Goal: Navigation & Orientation: Find specific page/section

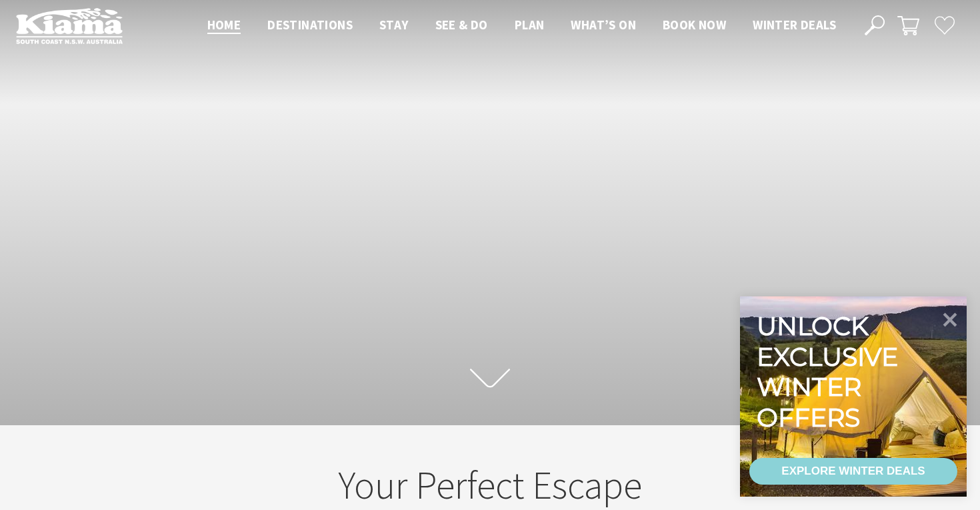
scroll to position [11, 0]
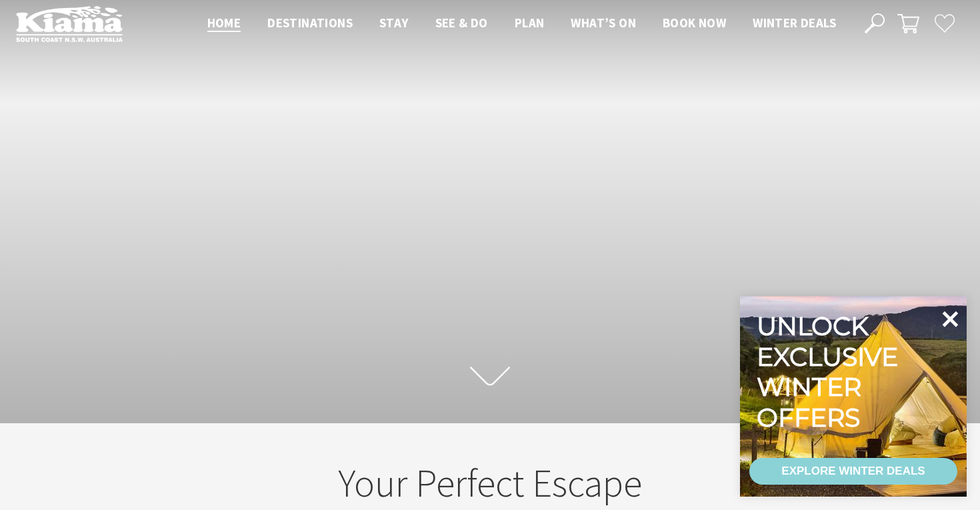
click at [950, 319] on icon at bounding box center [951, 319] width 16 height 16
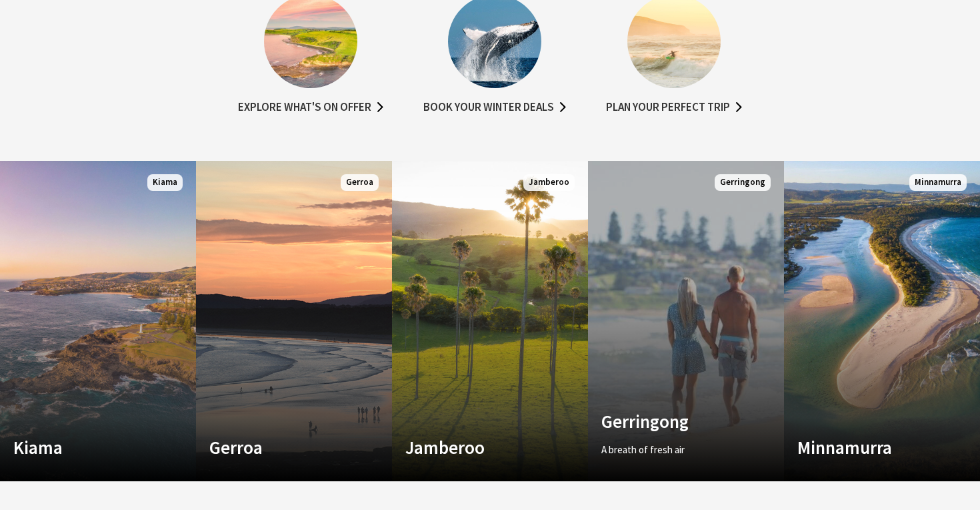
scroll to position [741, 0]
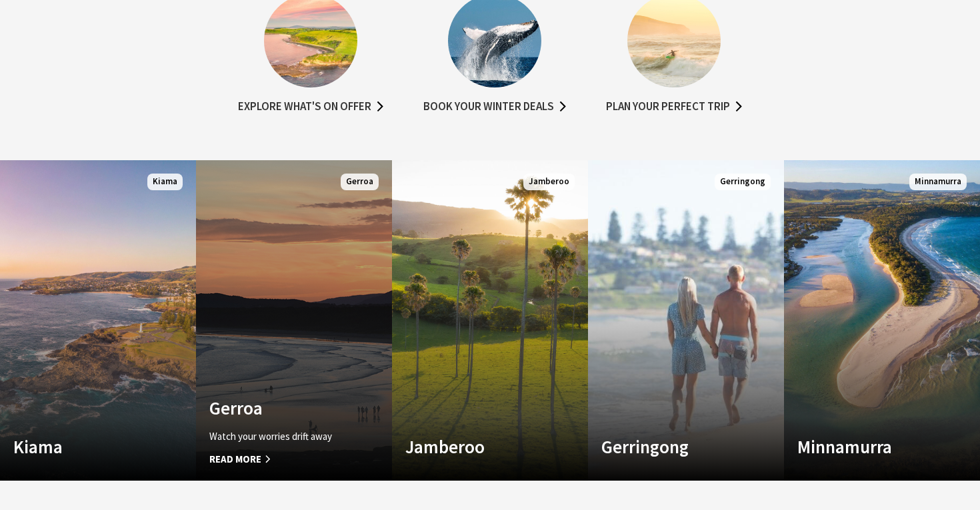
click at [344, 346] on link "Custom Image Used Gerroa Watch your worries drift away Read More Gerroa" at bounding box center [294, 320] width 196 height 320
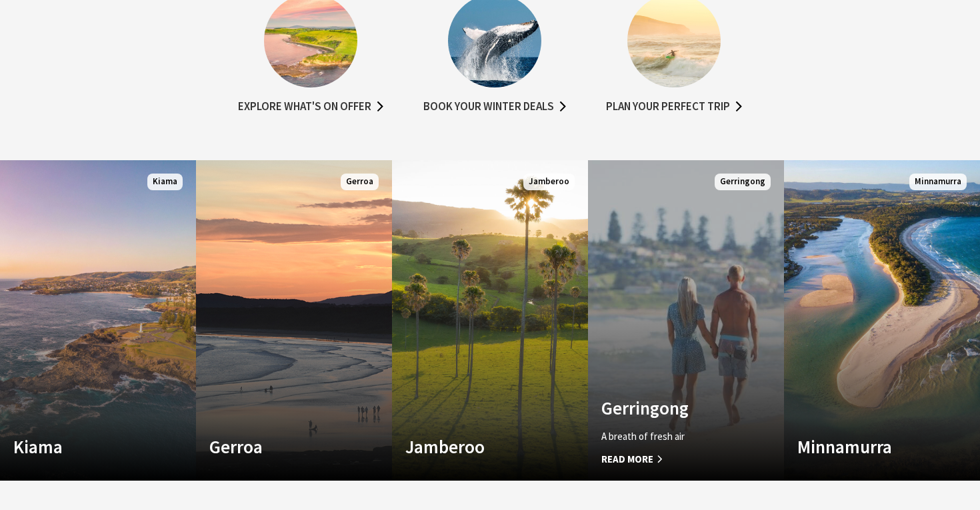
click at [640, 342] on link "Custom Image Used Gerringong A breath of fresh air Read More Gerringong" at bounding box center [686, 320] width 196 height 320
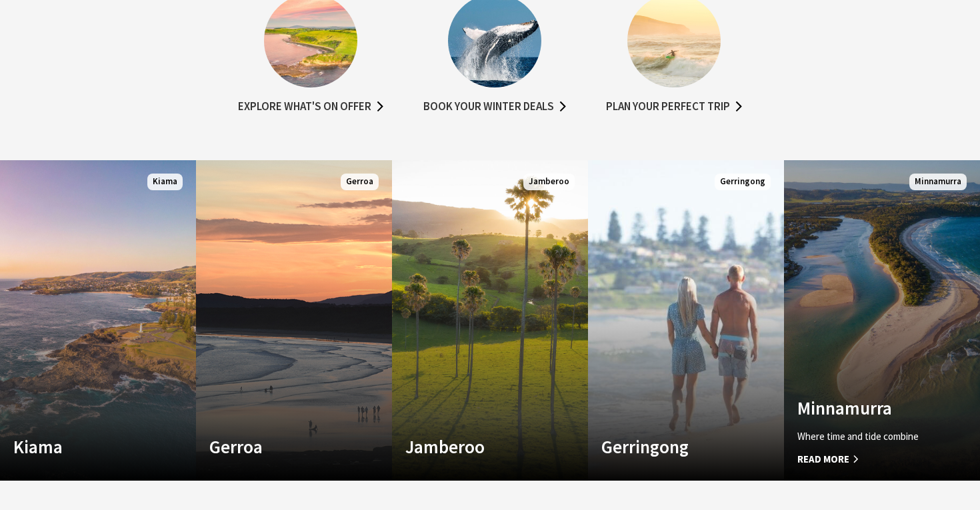
click at [915, 272] on link "Custom Image Used Minnamurra Where time and tide combine Read More Minnamurra" at bounding box center [882, 320] width 196 height 320
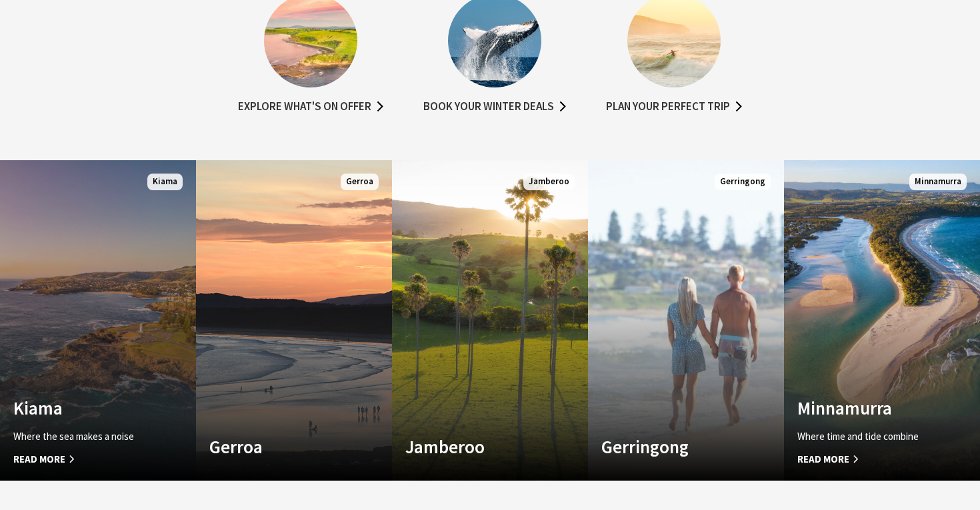
click at [133, 279] on link "Custom Image Used Kiama Where the sea makes a noise Read More Kiama" at bounding box center [98, 320] width 196 height 320
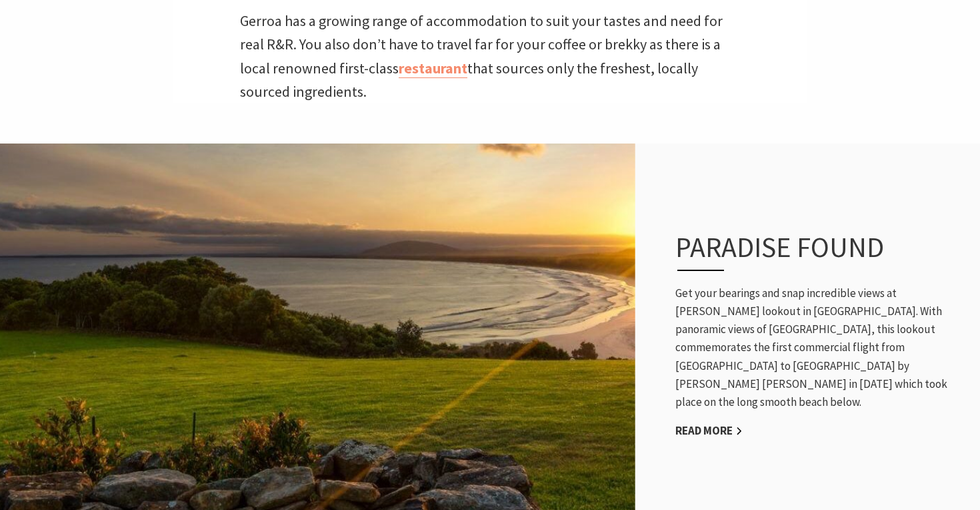
scroll to position [612, 0]
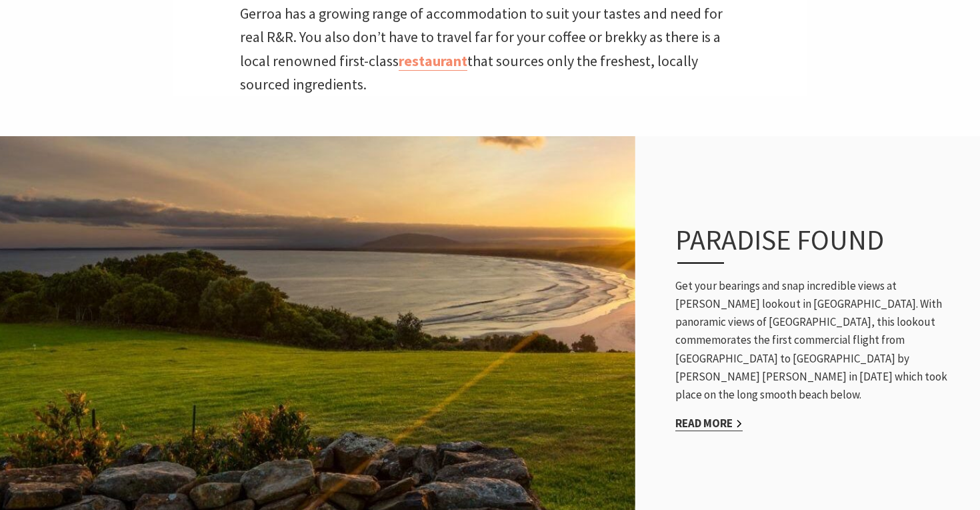
click at [700, 416] on link "Read More" at bounding box center [709, 423] width 67 height 15
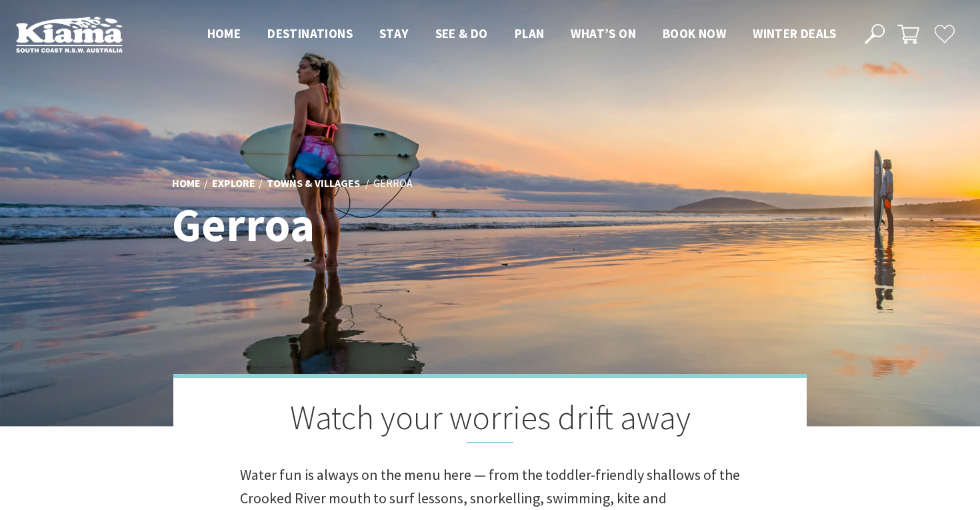
scroll to position [0, 0]
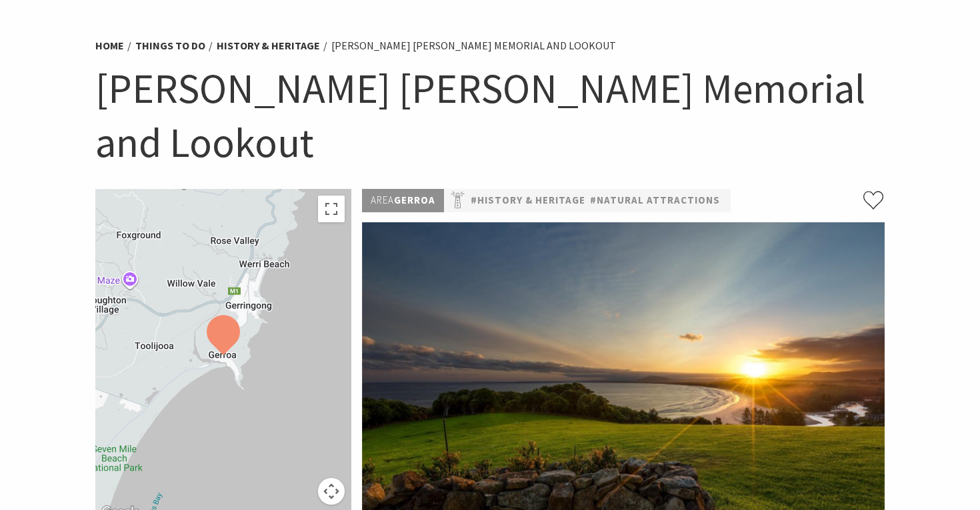
scroll to position [79, 0]
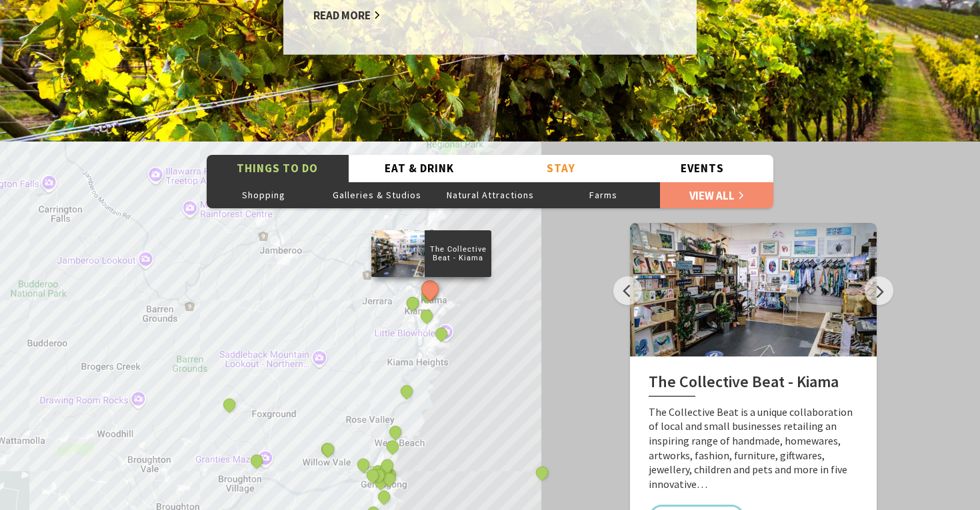
scroll to position [2247, 0]
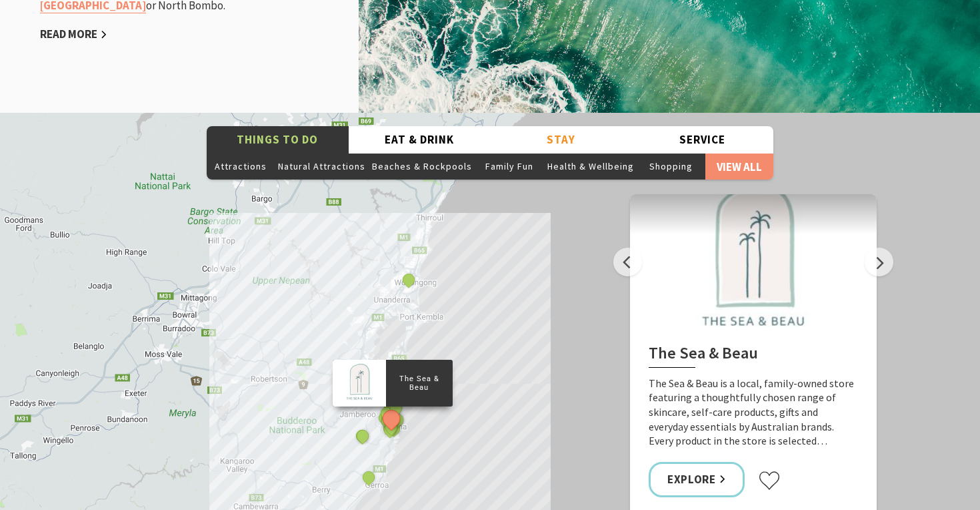
scroll to position [2084, 0]
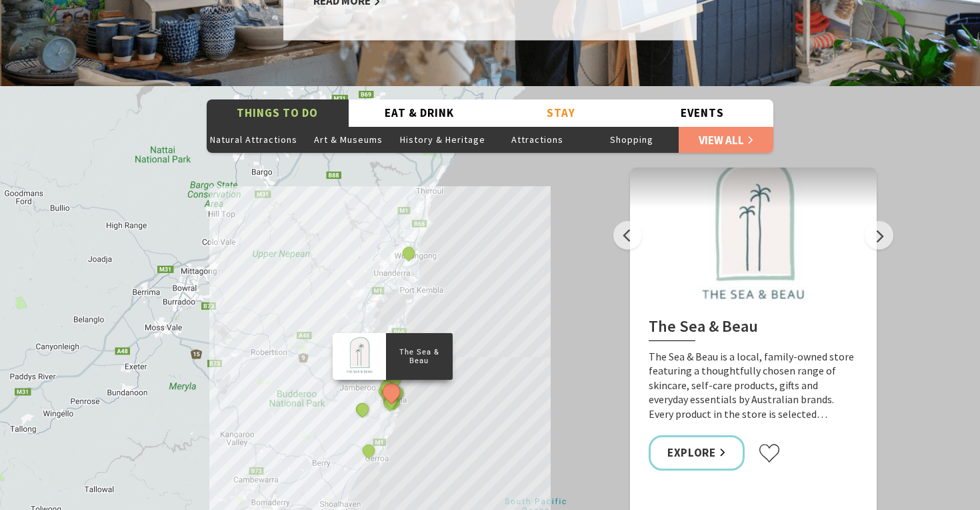
scroll to position [2361, 0]
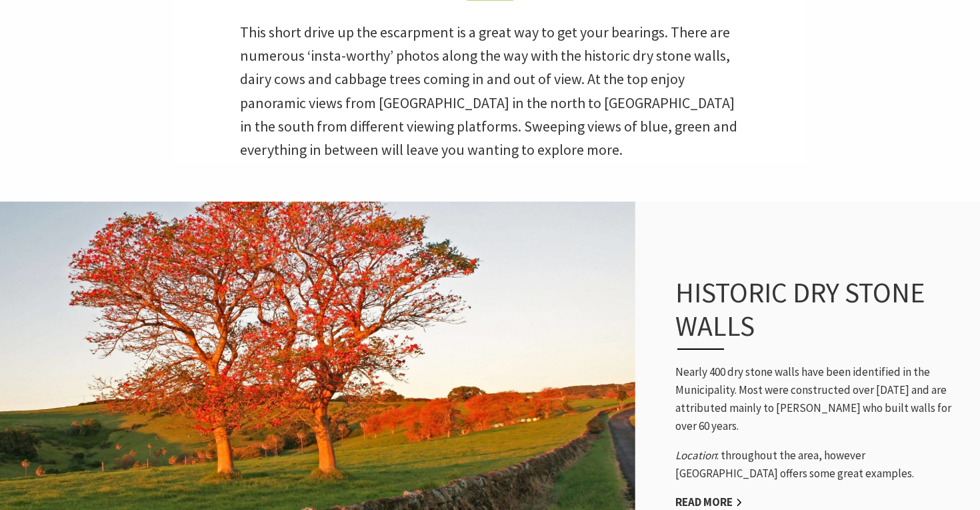
scroll to position [442, 0]
